Goal: Transaction & Acquisition: Purchase product/service

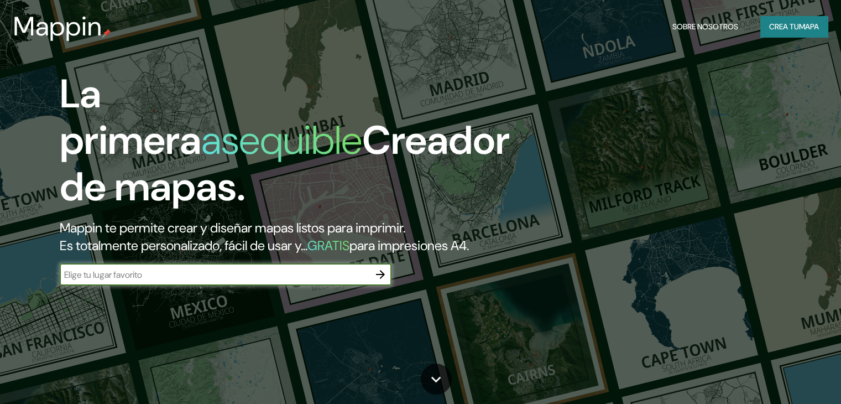
click at [310, 281] on input "text" at bounding box center [215, 274] width 310 height 13
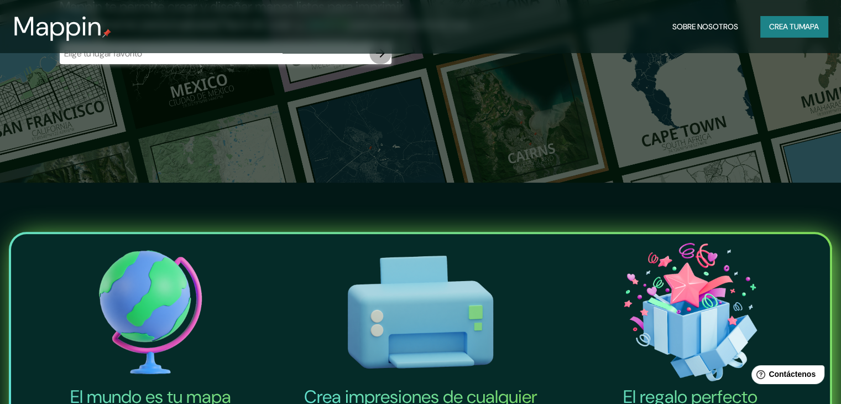
click at [384, 60] on icon "button" at bounding box center [380, 52] width 13 height 13
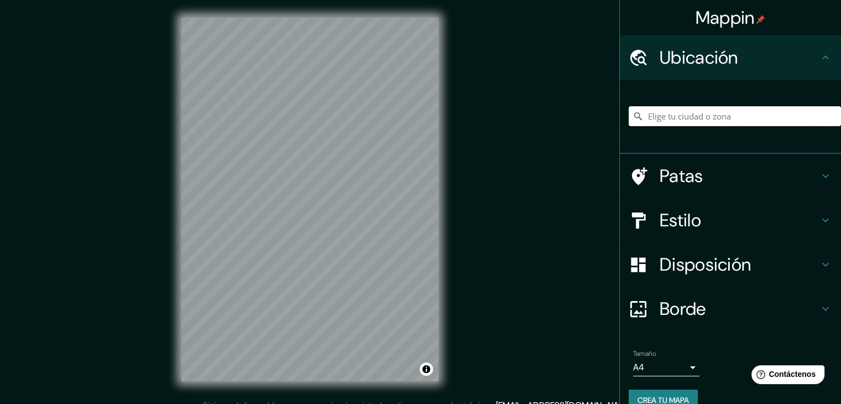
click at [732, 118] on input "Elige tu ciudad o zona" at bounding box center [735, 116] width 212 height 20
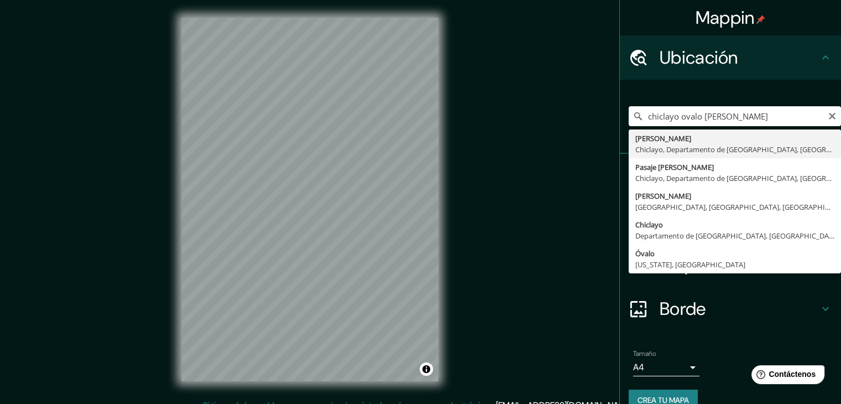
type input "Quiñones, Chiclayo, Departamento de Lambayeque, Perú"
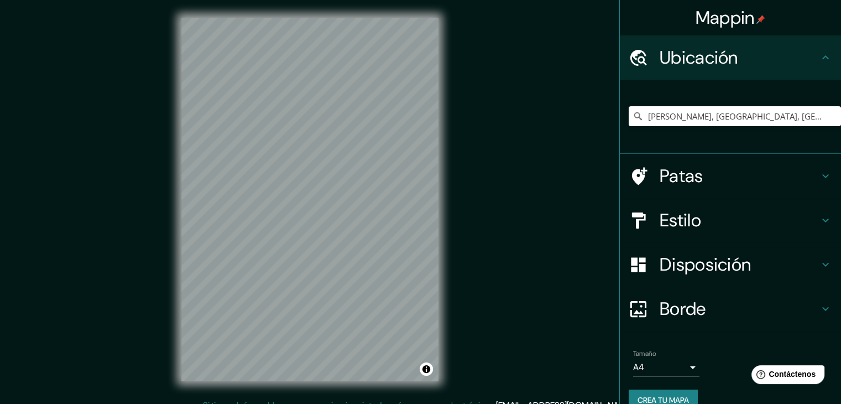
click at [697, 218] on h4 "Estilo" at bounding box center [739, 220] width 159 height 22
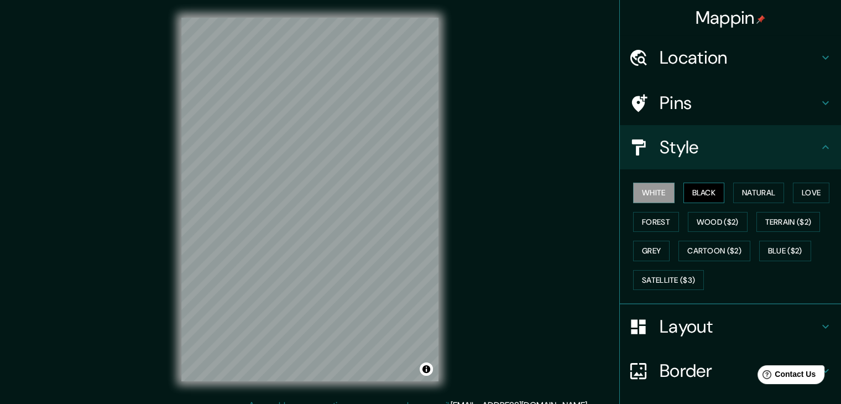
click at [705, 186] on button "Black" at bounding box center [703, 192] width 41 height 20
click at [444, 212] on div "© Mapbox © OpenStreetMap Improve this map" at bounding box center [310, 199] width 292 height 399
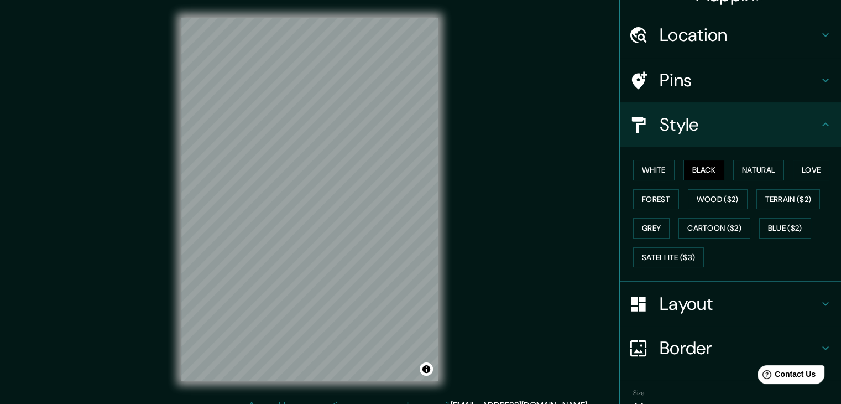
scroll to position [80, 0]
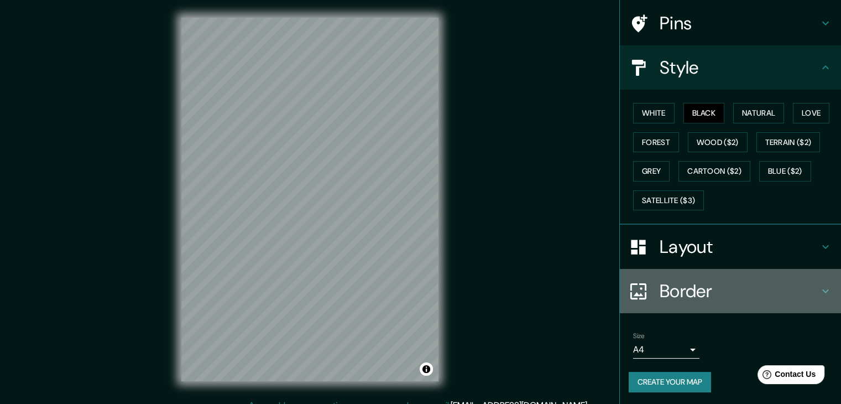
click at [707, 295] on h4 "Border" at bounding box center [739, 291] width 159 height 22
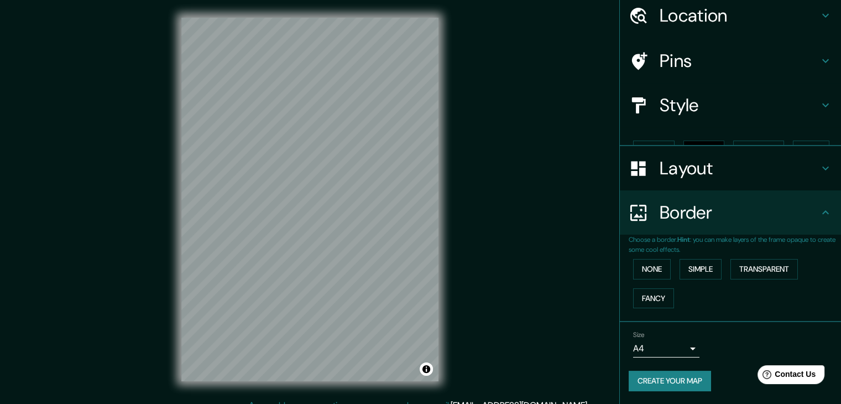
scroll to position [23, 0]
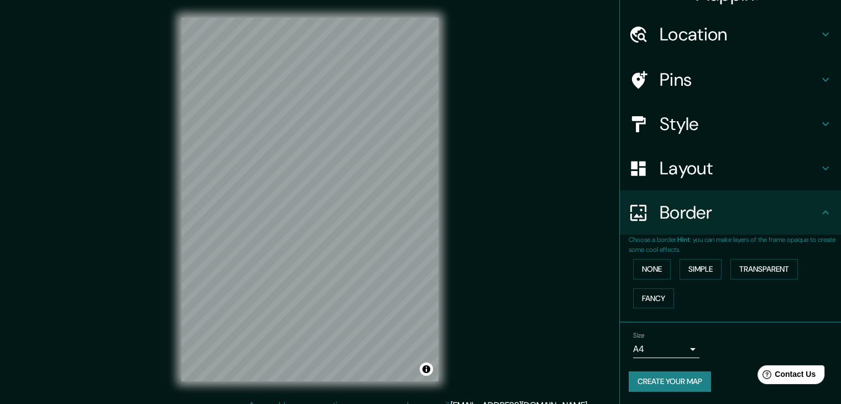
click at [679, 349] on body "Mappin Location Quiñones, Chiclayo, Departamento de Lambayeque, Perú Pins Style…" at bounding box center [420, 202] width 841 height 404
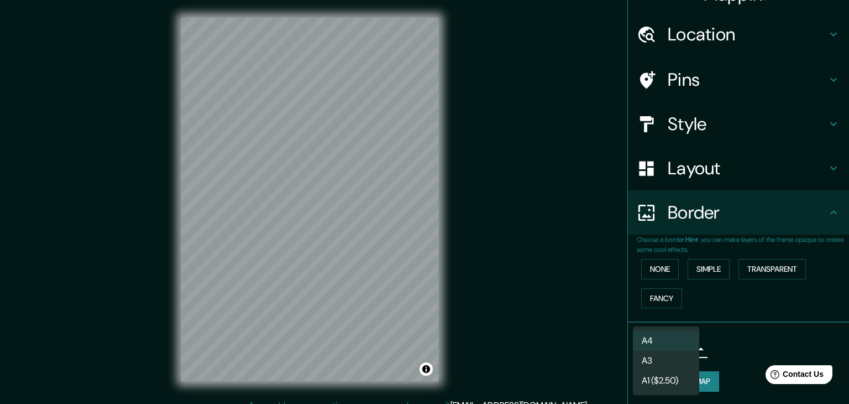
click at [687, 363] on li "A3" at bounding box center [666, 360] width 66 height 20
type input "a4"
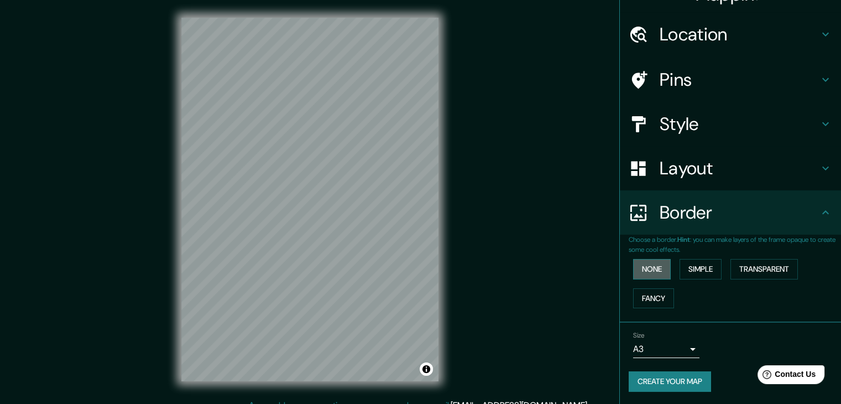
click at [652, 275] on button "None" at bounding box center [652, 269] width 38 height 20
click at [699, 273] on button "Simple" at bounding box center [700, 269] width 42 height 20
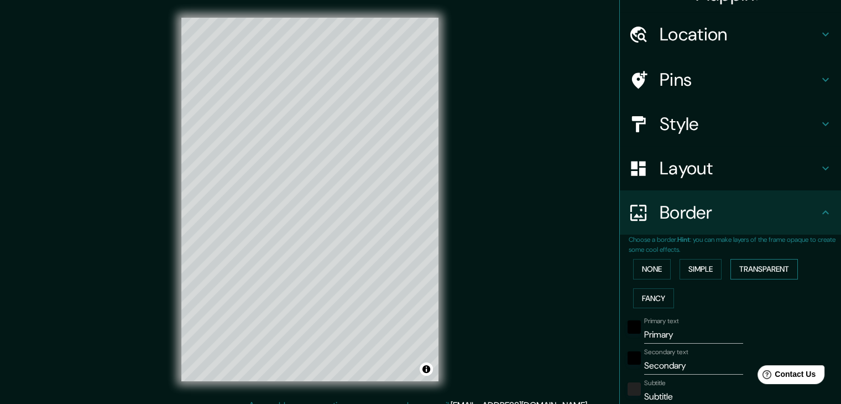
click at [739, 273] on button "Transparent" at bounding box center [763, 269] width 67 height 20
click at [636, 292] on button "Fancy" at bounding box center [653, 298] width 41 height 20
click at [633, 275] on button "None" at bounding box center [652, 269] width 38 height 20
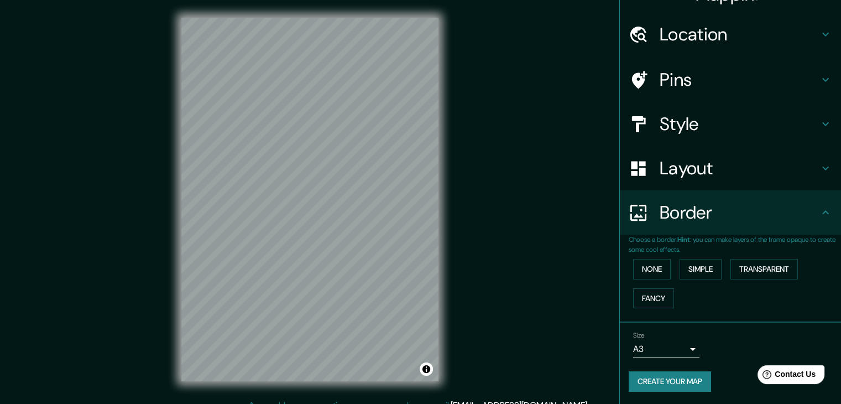
click at [439, 242] on div "© Mapbox © OpenStreetMap Improve this map" at bounding box center [310, 199] width 292 height 399
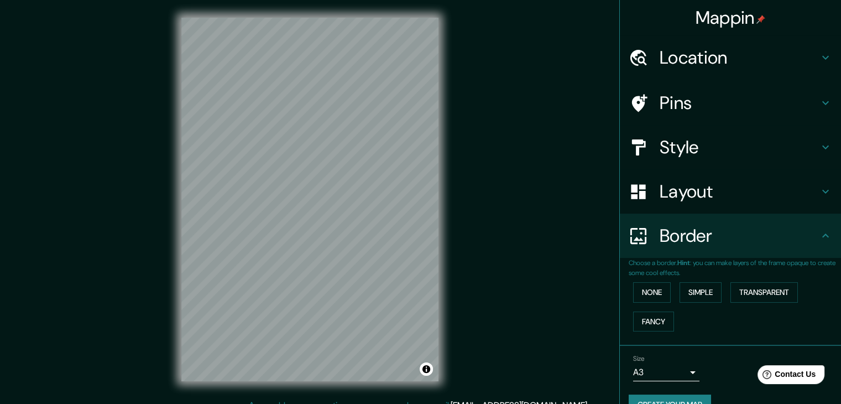
scroll to position [0, 0]
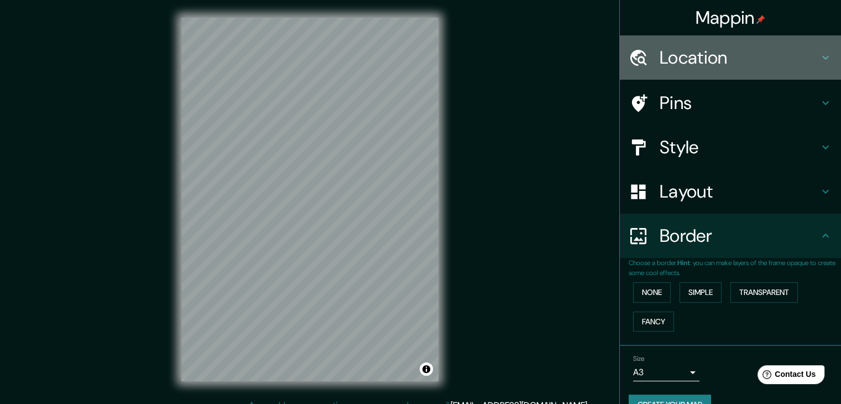
click at [754, 56] on h4 "Location" at bounding box center [739, 57] width 159 height 22
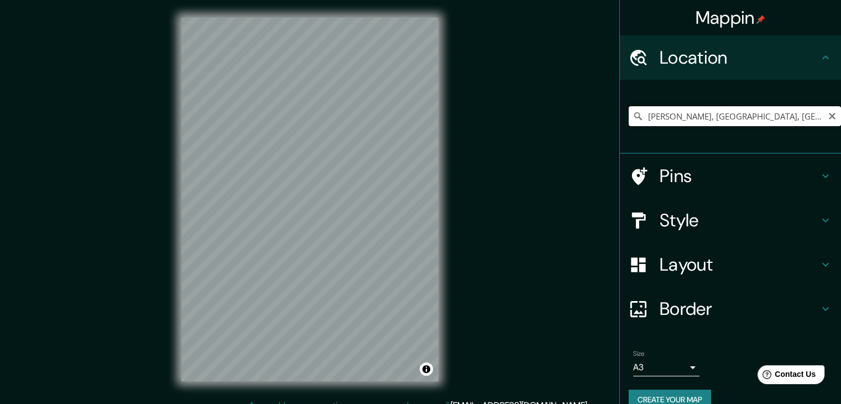
click at [766, 122] on input "Quiñones, Chiclayo, Departamento de Lambayeque, Perú" at bounding box center [735, 116] width 212 height 20
click at [809, 114] on input "Quiñones, Chiclayo, Departamento de Lambayeque, Perú" at bounding box center [735, 116] width 212 height 20
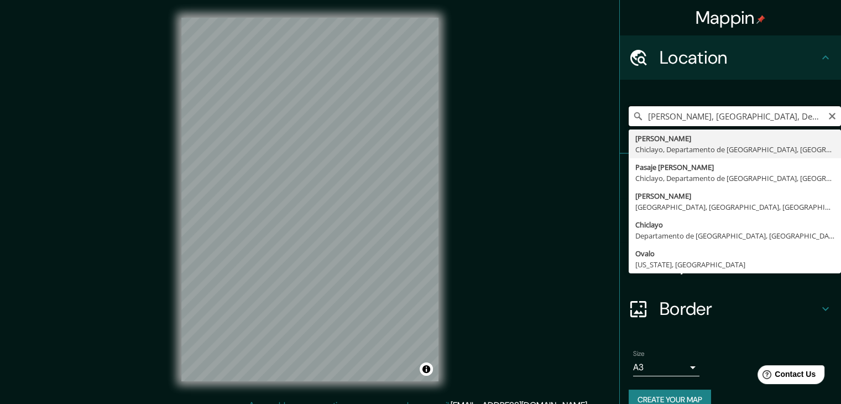
scroll to position [0, 1]
type input "Quiñones, Chiclayo, Departamento de Lambayeque, Perú"
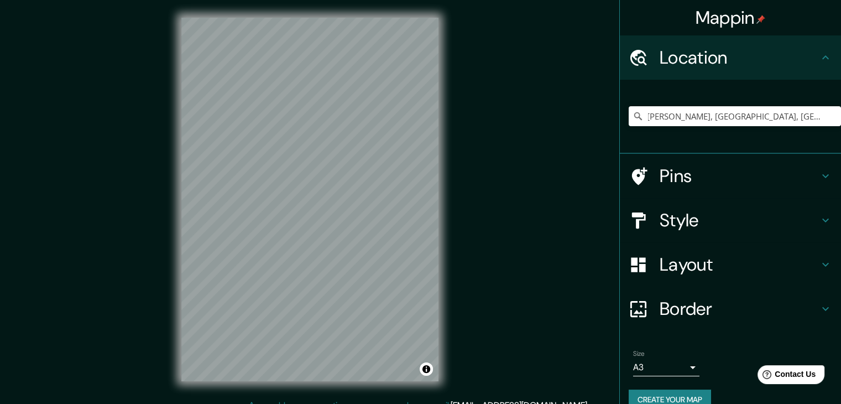
scroll to position [0, 0]
click at [736, 108] on input "Quiñones, Chiclayo, Departamento de Lambayeque, Perú" at bounding box center [735, 116] width 212 height 20
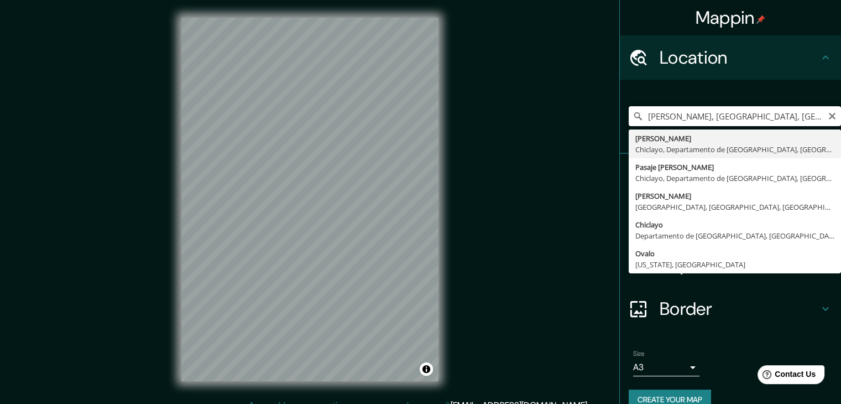
click at [766, 121] on input "Quiñones, Chiclayo, Departamento de Lambayeque, Perú" at bounding box center [735, 116] width 212 height 20
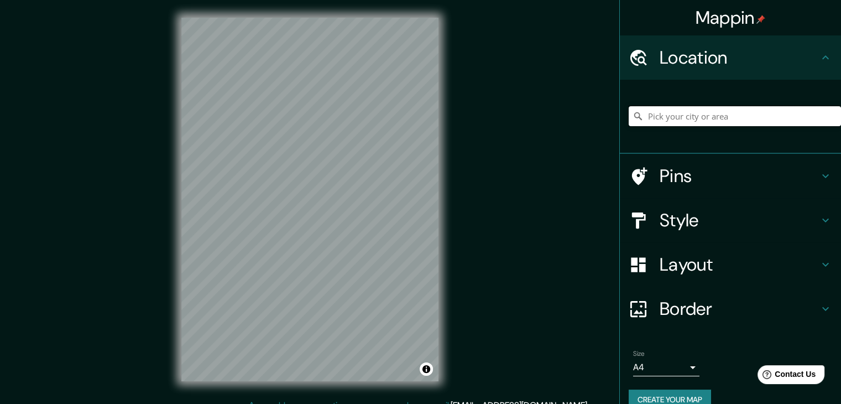
click at [713, 113] on input "Pick your city or area" at bounding box center [735, 116] width 212 height 20
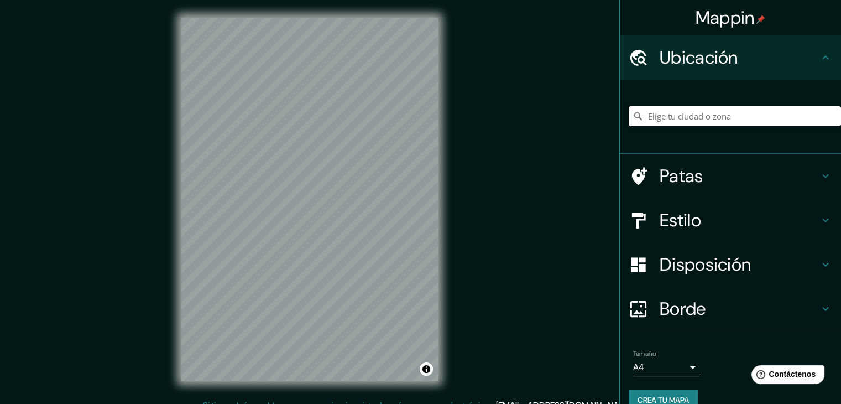
click at [713, 113] on input "Elige tu ciudad o zona" at bounding box center [735, 116] width 212 height 20
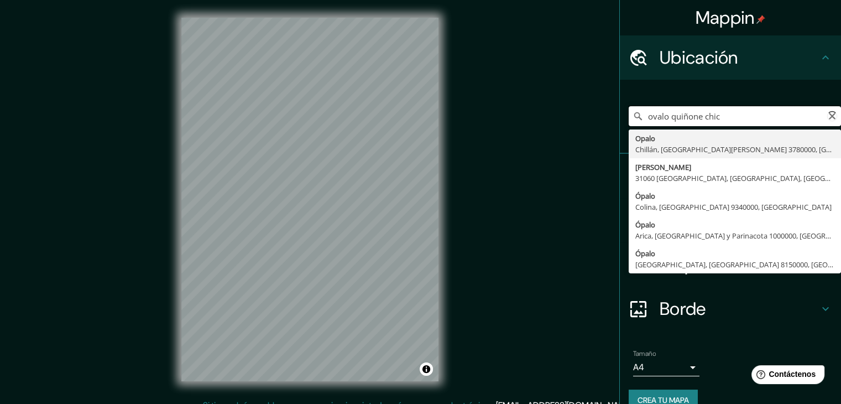
click at [694, 117] on input "ovalo quiñone chic" at bounding box center [735, 116] width 212 height 20
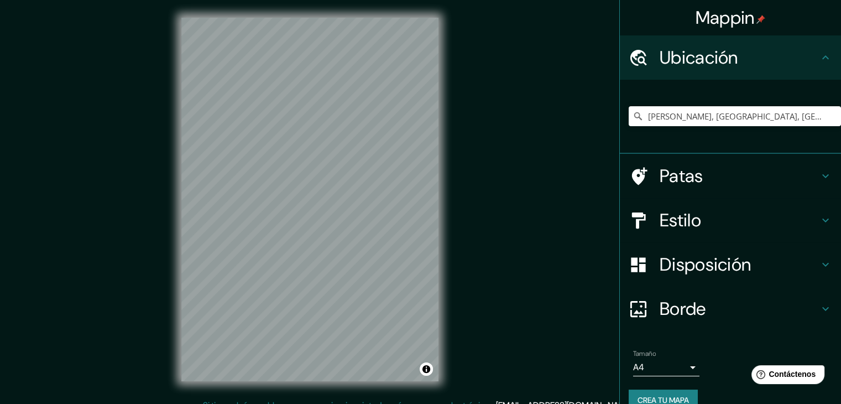
click at [708, 227] on h4 "Estilo" at bounding box center [739, 220] width 159 height 22
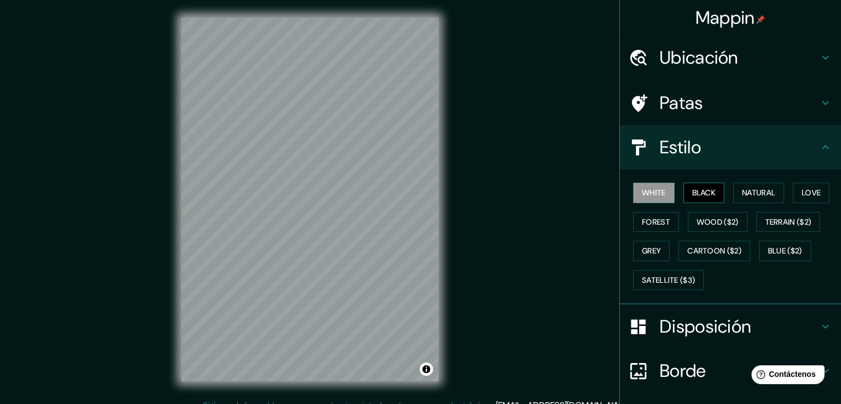
click at [704, 186] on button "Black" at bounding box center [703, 192] width 41 height 20
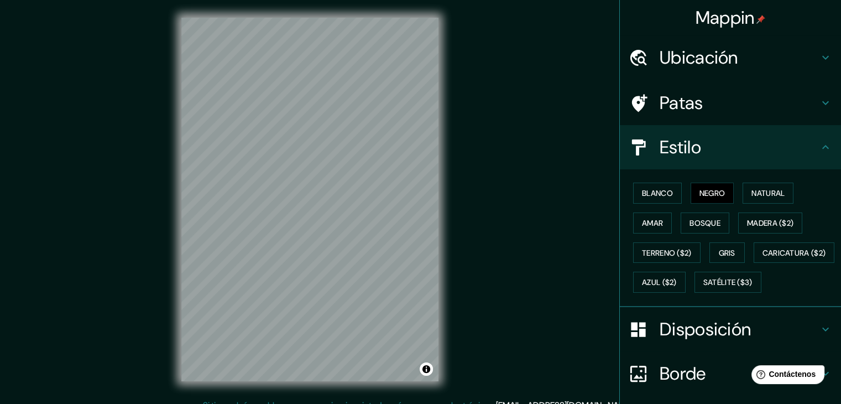
click at [471, 203] on div "Mappin Ubicación Quiñones, Chiclayo, Departamento de Lambayeque, Perú Patas Est…" at bounding box center [420, 208] width 841 height 416
click at [451, 250] on div "© Mapbox © OpenStreetMap Improve this map" at bounding box center [310, 199] width 292 height 399
click at [465, 211] on div "Mappin Ubicación Quiñones, Chiclayo, Departamento de Lambayeque, Perú Patas Est…" at bounding box center [420, 208] width 841 height 416
click at [719, 58] on font "Ubicación" at bounding box center [699, 57] width 79 height 23
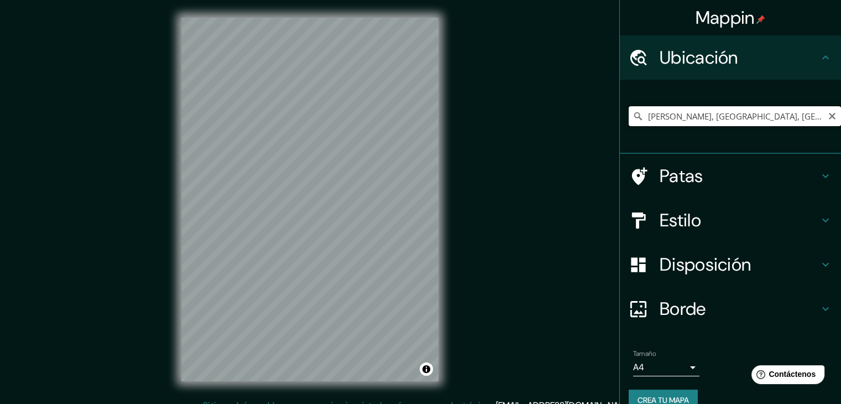
click at [756, 121] on input "Quiñones, Chiclayo, Departamento de Lambayeque, Perú" at bounding box center [735, 116] width 212 height 20
drag, startPoint x: 718, startPoint y: 119, endPoint x: 840, endPoint y: 113, distance: 122.3
click at [840, 114] on div "Mappin Ubicación Quiñones, Chiclayo, Departamento de Lambayeque, Perú Patas Est…" at bounding box center [730, 202] width 222 height 404
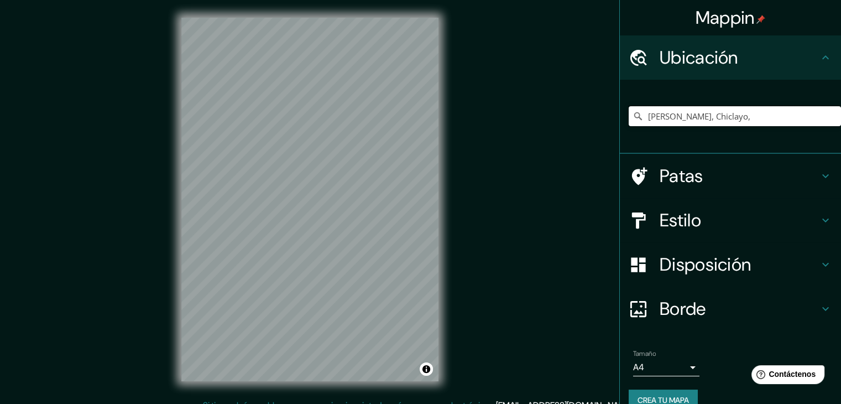
type input "Calle Ópalo, 56375 Chicoloapan de Juárez, Estado de México, México"
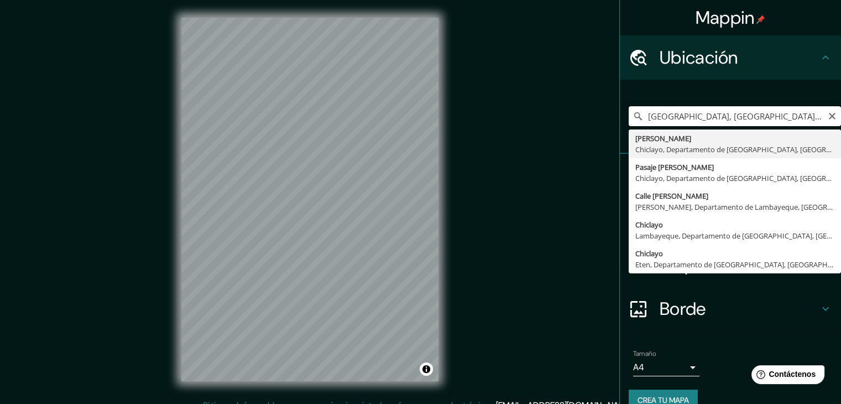
click at [688, 118] on input "Calle Ópalo, 56375 Chicoloapan de Juárez, Estado de México, México" at bounding box center [735, 116] width 212 height 20
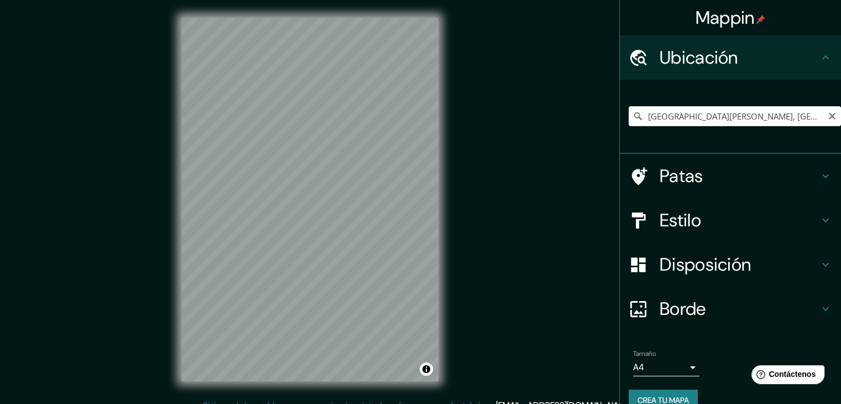
click at [669, 118] on input "Avenida Paseo Del Deporte, Chiclayo, Departamento de Lambayeque, Perú" at bounding box center [735, 116] width 212 height 20
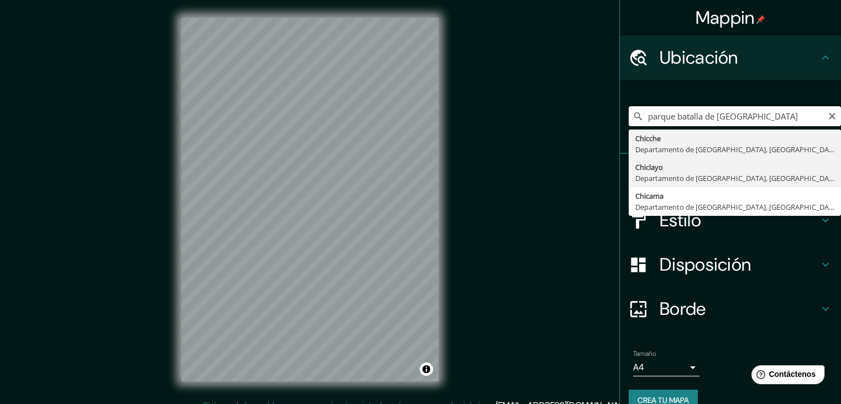
type input "Chiclayo, Departamento de Lambayeque, Perú"
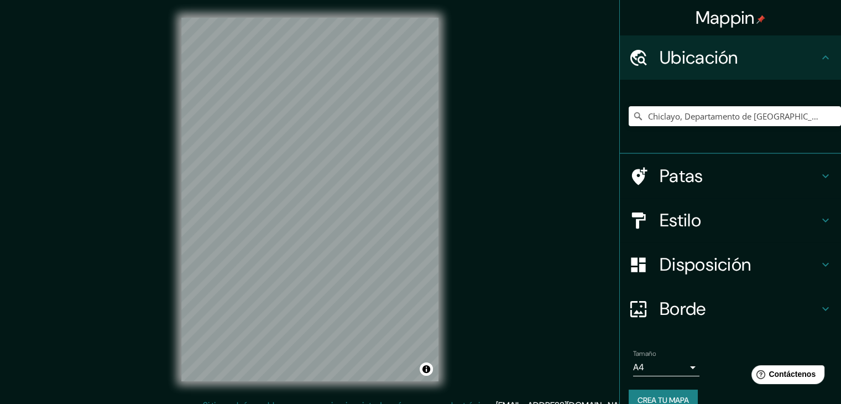
click at [549, 182] on div "Mappin Ubicación Chiclayo, Departamento de Lambayeque, Perú Patas Estilo Dispos…" at bounding box center [420, 208] width 841 height 416
click at [660, 173] on font "Patas" at bounding box center [682, 175] width 44 height 23
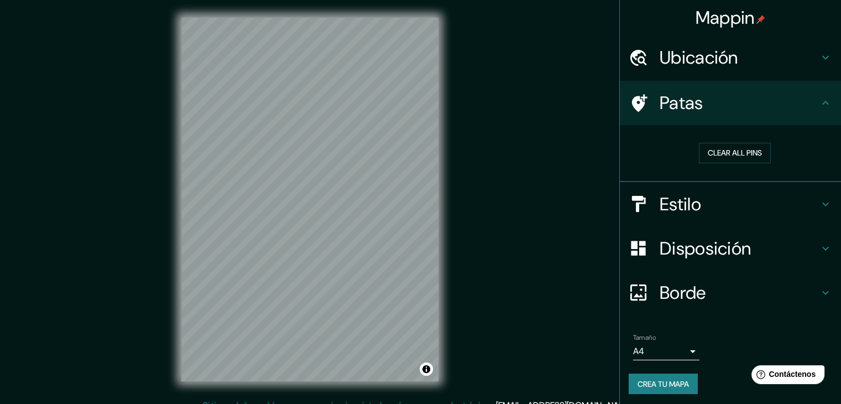
click at [719, 189] on div "Estilo" at bounding box center [730, 204] width 221 height 44
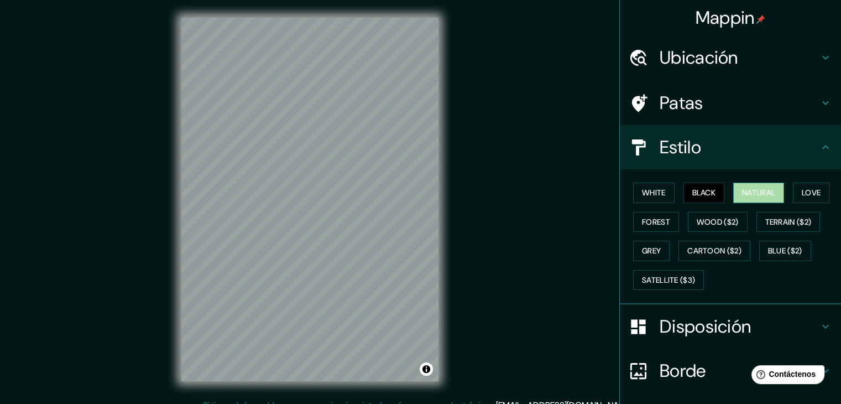
click at [743, 185] on button "Natural" at bounding box center [758, 192] width 51 height 20
click at [794, 189] on button "Love" at bounding box center [811, 192] width 36 height 20
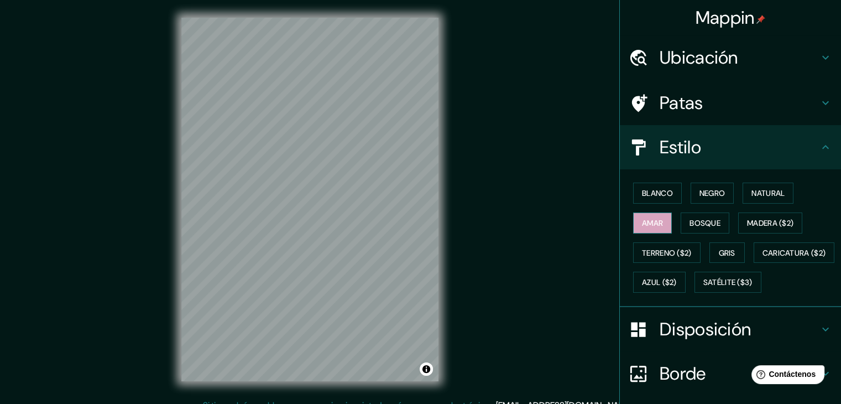
click at [633, 218] on button "Amar" at bounding box center [652, 222] width 39 height 21
click at [703, 224] on font "Bosque" at bounding box center [704, 223] width 31 height 10
click at [762, 227] on font "Madera ($2)" at bounding box center [770, 223] width 46 height 14
click at [719, 253] on font "Gris" at bounding box center [727, 253] width 17 height 10
drag, startPoint x: 668, startPoint y: 249, endPoint x: 712, endPoint y: 249, distance: 44.2
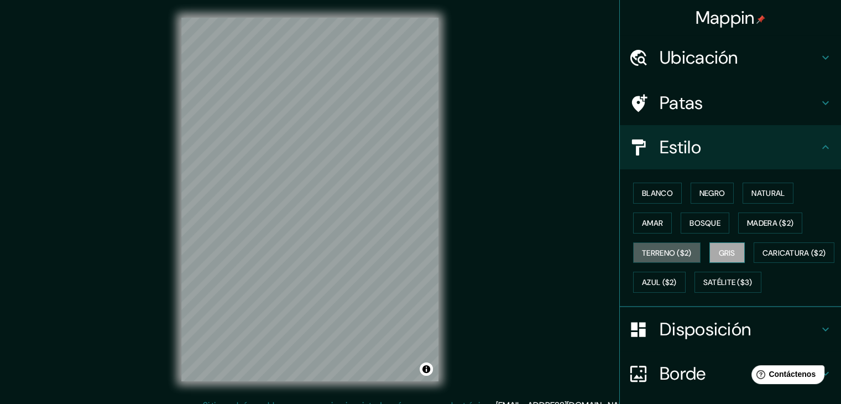
click at [668, 249] on font "Terreno ($2)" at bounding box center [667, 253] width 50 height 10
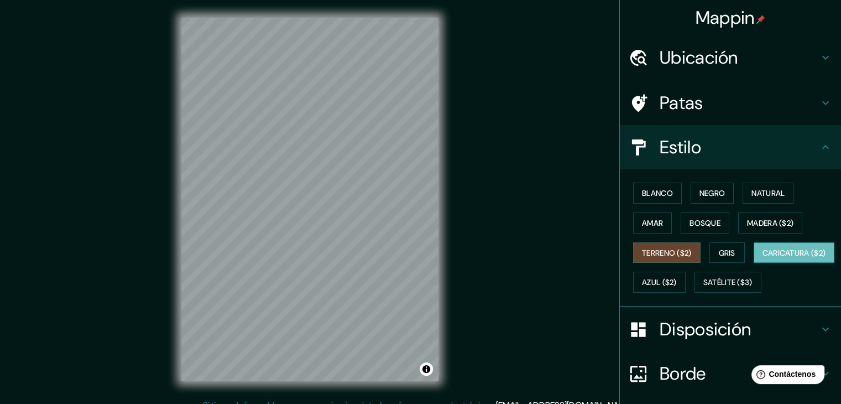
click at [762, 258] on font "Caricatura ($2)" at bounding box center [794, 253] width 64 height 10
click at [703, 287] on font "Satélite ($3)" at bounding box center [727, 283] width 49 height 10
click at [762, 258] on font "Caricatura ($2)" at bounding box center [794, 253] width 64 height 10
click at [703, 287] on font "Satélite ($3)" at bounding box center [727, 283] width 49 height 10
click at [762, 258] on font "Caricatura ($2)" at bounding box center [794, 253] width 64 height 10
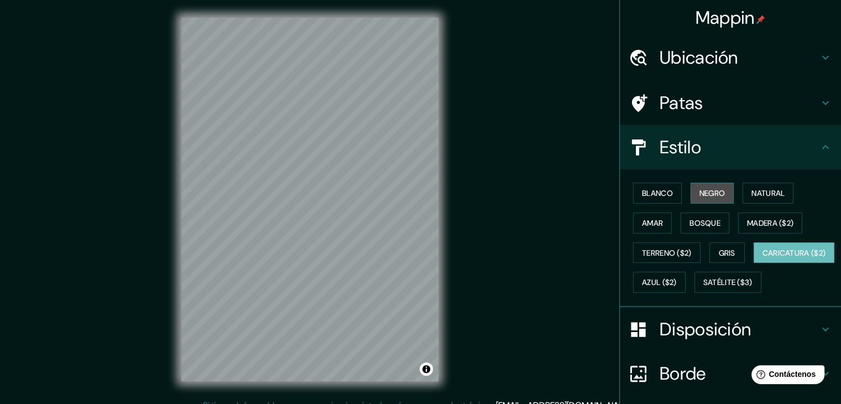
click at [711, 188] on font "Negro" at bounding box center [712, 193] width 26 height 10
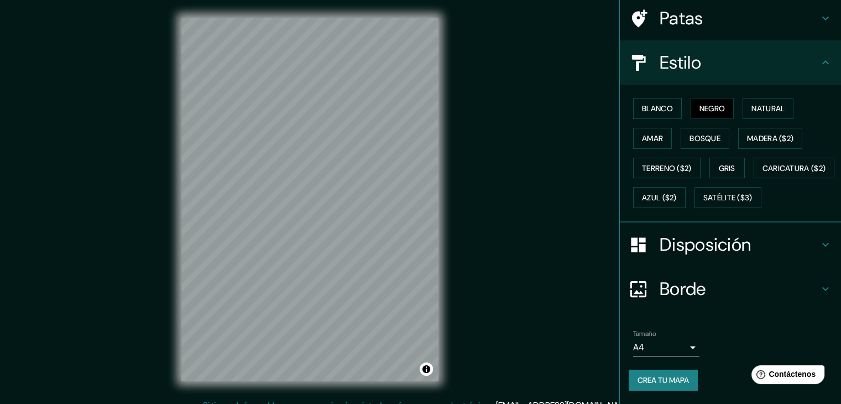
scroll to position [112, 0]
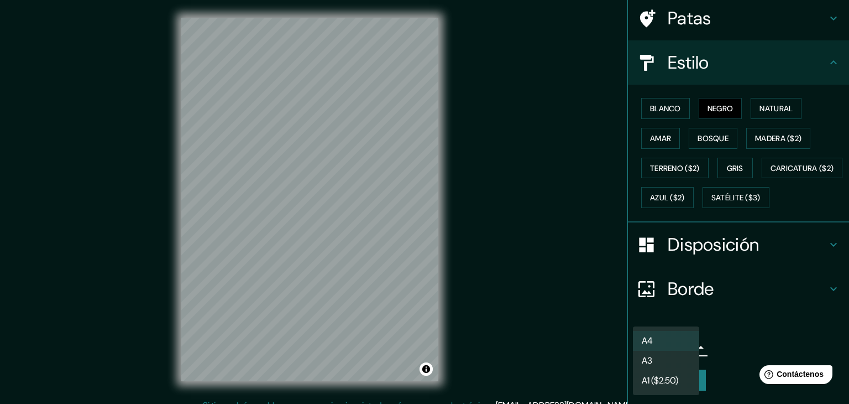
click at [677, 350] on body "Mappin Ubicación Chiclayo, Departamento de Lambayeque, Perú Patas Estilo Blanco…" at bounding box center [424, 202] width 849 height 404
click at [677, 363] on li "A3" at bounding box center [666, 360] width 66 height 20
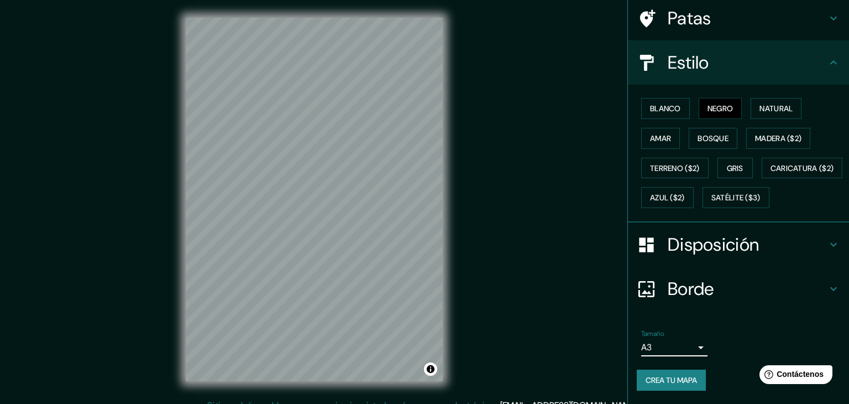
click at [683, 348] on body "Mappin Ubicación Chiclayo, Departamento de Lambayeque, Perú Patas Estilo Blanco…" at bounding box center [424, 202] width 849 height 404
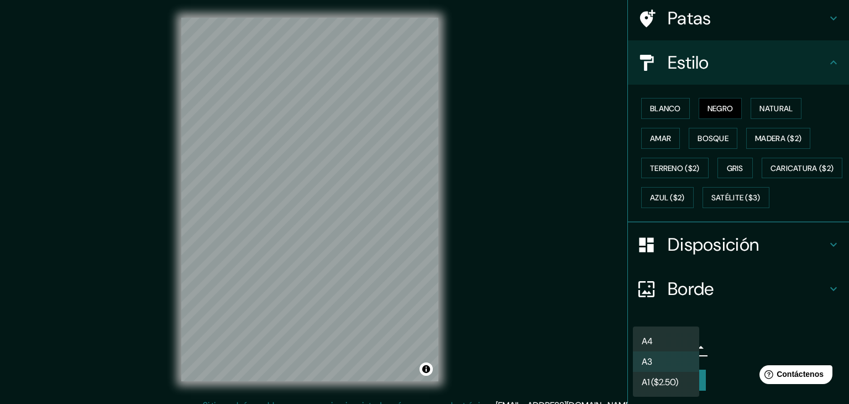
click at [520, 142] on div at bounding box center [424, 202] width 849 height 404
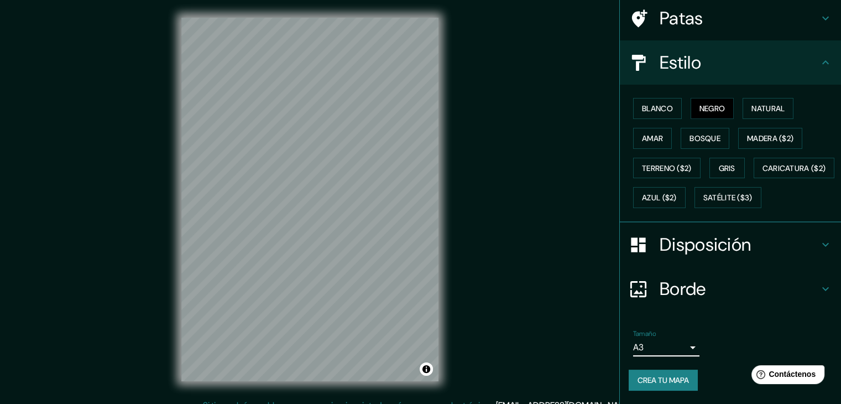
click at [781, 234] on h4 "Disposición" at bounding box center [739, 244] width 159 height 22
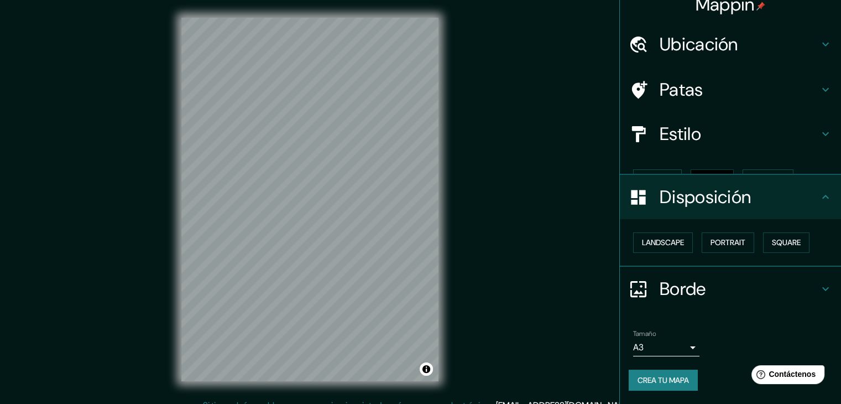
scroll to position [0, 0]
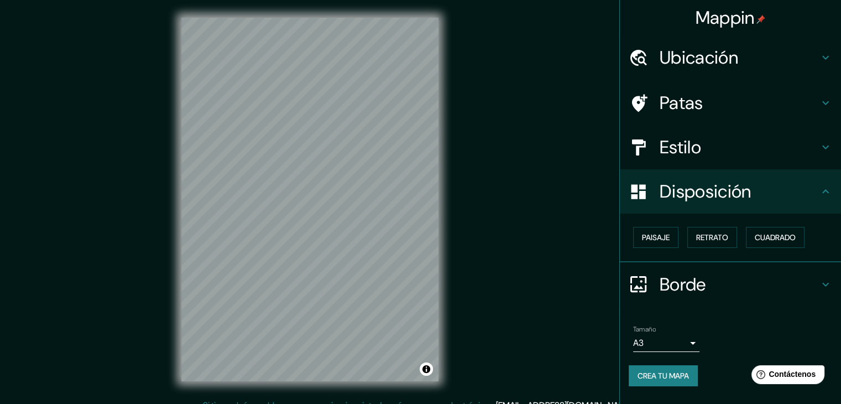
click at [679, 373] on font "Crea tu mapa" at bounding box center [662, 375] width 51 height 10
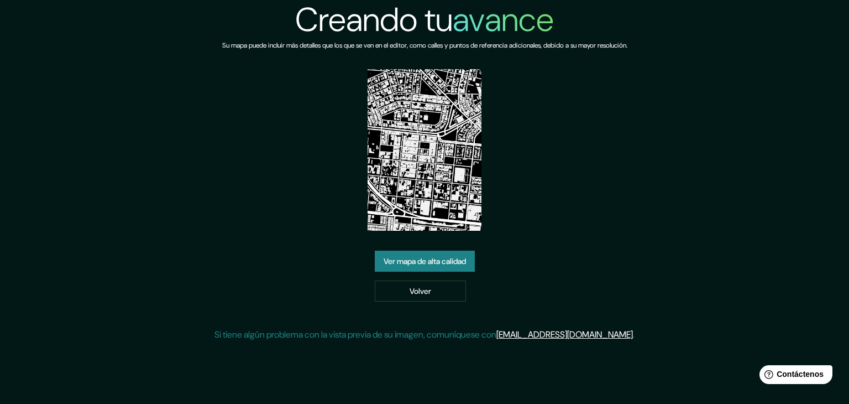
click at [449, 263] on font "Ver mapa de alta calidad" at bounding box center [425, 261] width 82 height 10
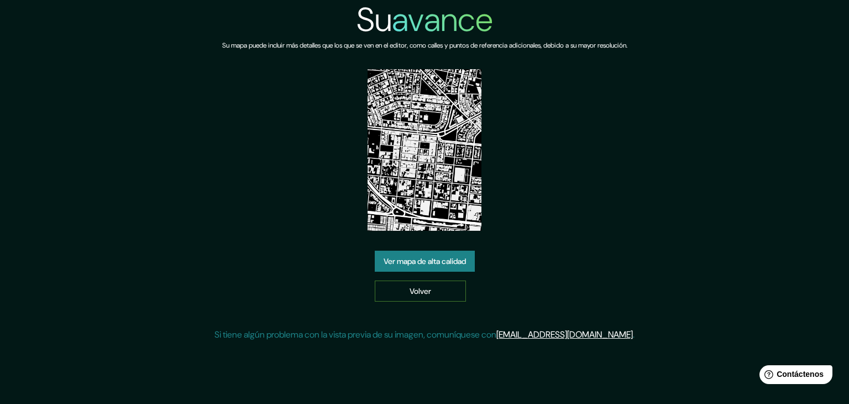
drag, startPoint x: 425, startPoint y: 306, endPoint x: 429, endPoint y: 285, distance: 20.9
click at [426, 306] on div "Su avance Su mapa puede incluir más detalles que los que se ven en el editor, c…" at bounding box center [424, 175] width 420 height 350
click at [430, 281] on link "Volver" at bounding box center [420, 290] width 91 height 21
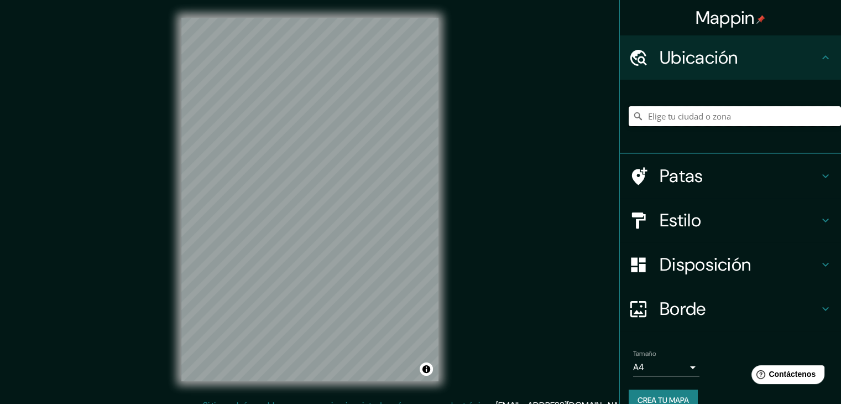
click at [683, 119] on input "Elige tu ciudad o zona" at bounding box center [735, 116] width 212 height 20
click at [708, 118] on input "Elige tu ciudad o zona" at bounding box center [735, 116] width 212 height 20
click at [708, 117] on input "Elige tu ciudad o zona" at bounding box center [735, 116] width 212 height 20
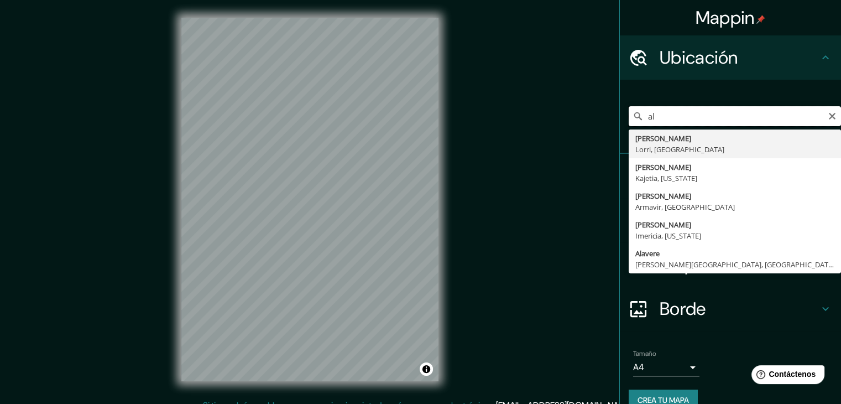
type input "a"
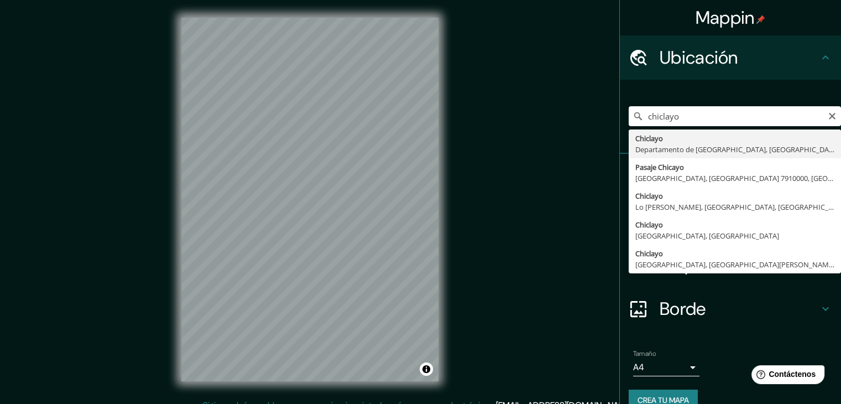
type input "Chiclayo, Departamento de [GEOGRAPHIC_DATA], [GEOGRAPHIC_DATA]"
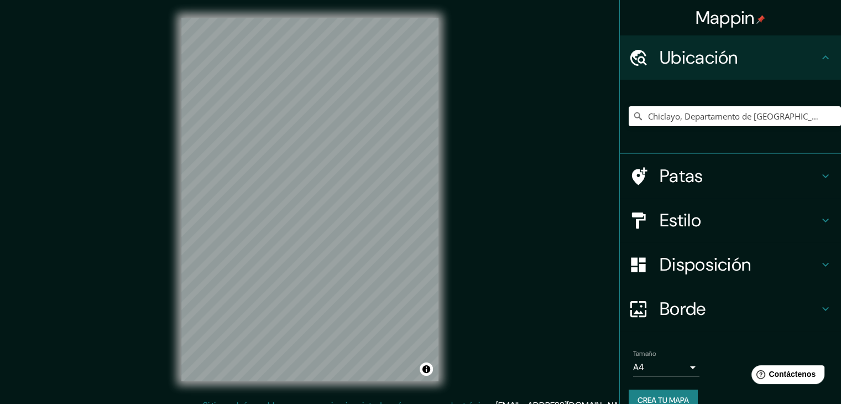
click at [725, 224] on h4 "Estilo" at bounding box center [739, 220] width 159 height 22
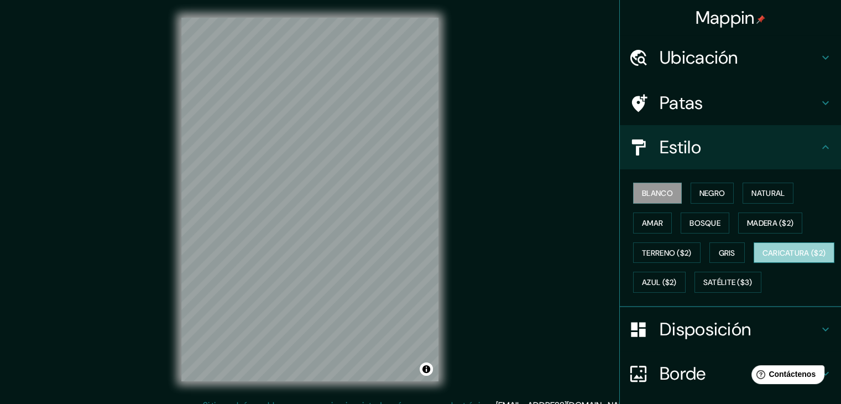
click at [762, 258] on font "Caricatura ($2)" at bounding box center [794, 253] width 64 height 10
click at [708, 198] on font "Negro" at bounding box center [712, 193] width 26 height 14
click at [654, 189] on font "Blanco" at bounding box center [657, 193] width 31 height 10
click at [699, 195] on font "Negro" at bounding box center [712, 193] width 26 height 10
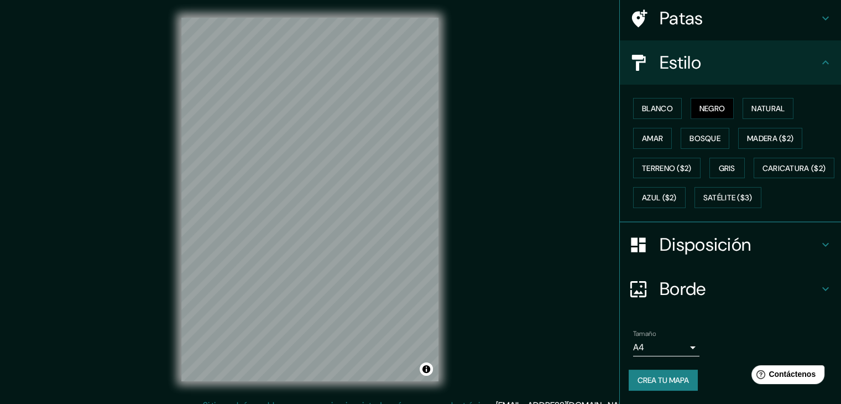
scroll to position [112, 0]
click at [666, 385] on font "Crea tu mapa" at bounding box center [662, 380] width 51 height 14
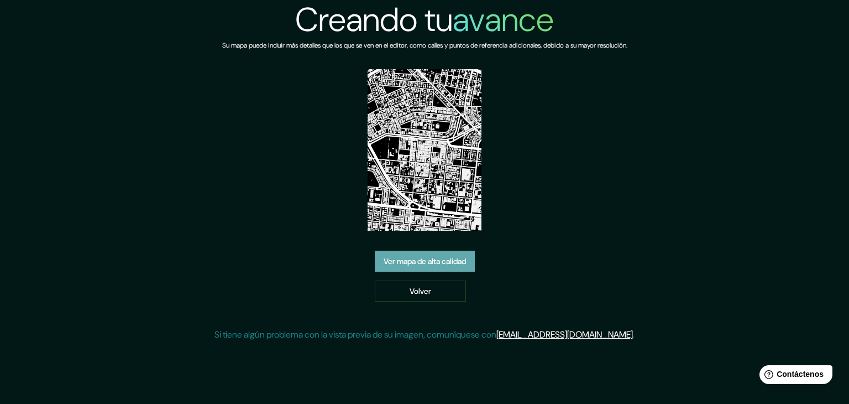
click at [458, 257] on font "Ver mapa de alta calidad" at bounding box center [425, 261] width 82 height 10
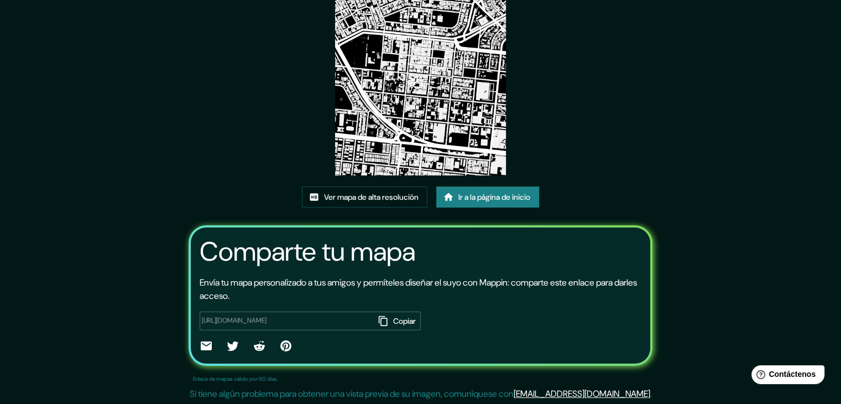
scroll to position [116, 0]
click at [375, 317] on button "Copiar" at bounding box center [398, 320] width 46 height 19
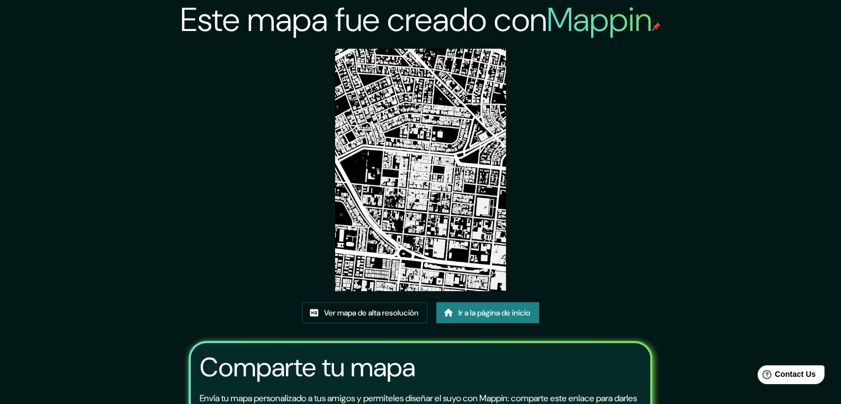
click at [442, 160] on img at bounding box center [420, 170] width 171 height 242
click at [401, 318] on font "Ver mapa de alta resolución" at bounding box center [371, 312] width 95 height 14
